Goal: Transaction & Acquisition: Purchase product/service

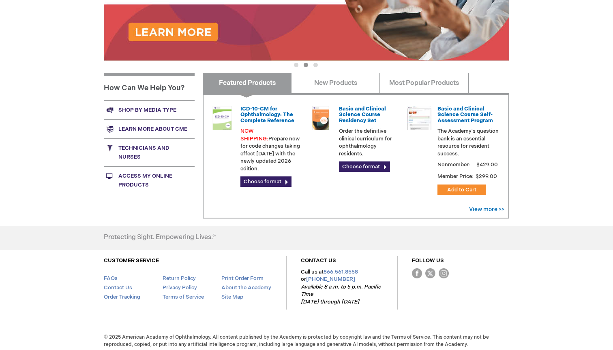
scroll to position [254, 0]
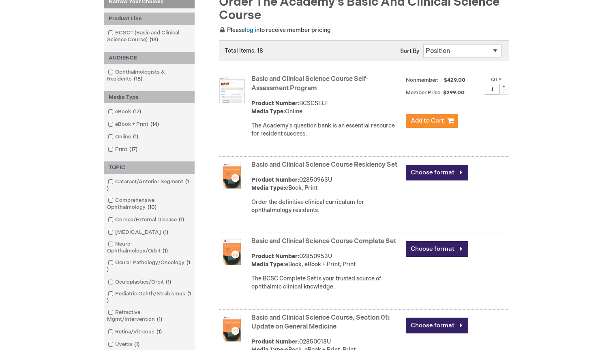
scroll to position [135, 0]
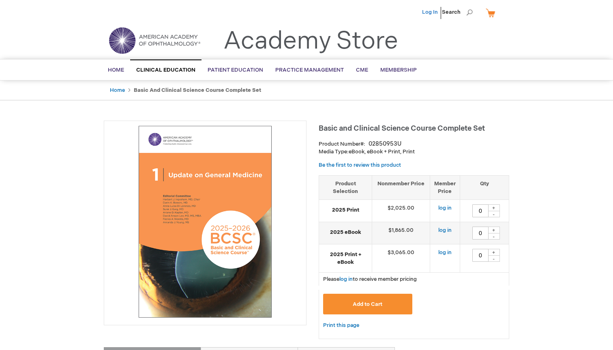
click at [432, 10] on link "Log In" at bounding box center [430, 12] width 16 height 6
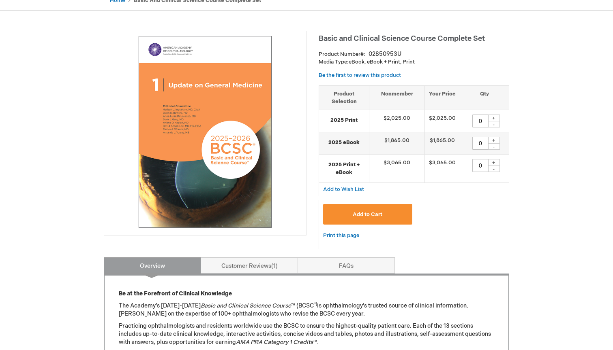
scroll to position [100, 0]
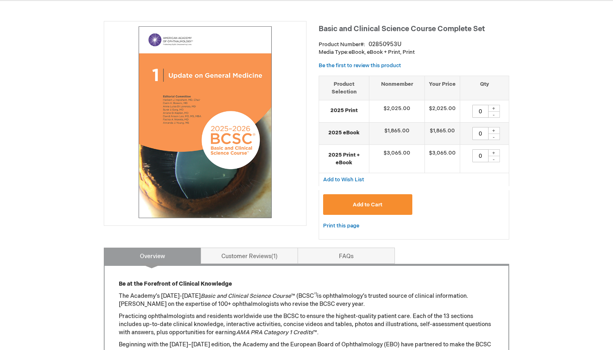
click at [178, 124] on img at bounding box center [205, 123] width 194 height 194
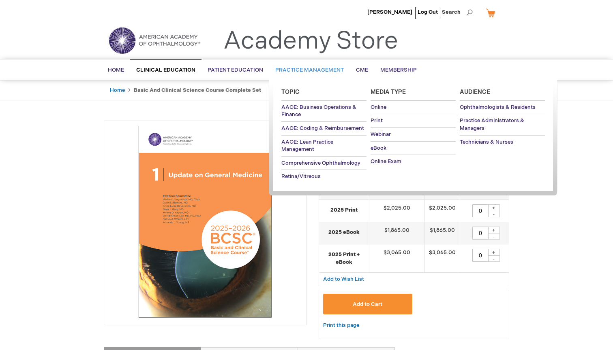
scroll to position [0, 0]
click at [379, 147] on span "eBook" at bounding box center [377, 148] width 16 height 6
